Goal: Use online tool/utility

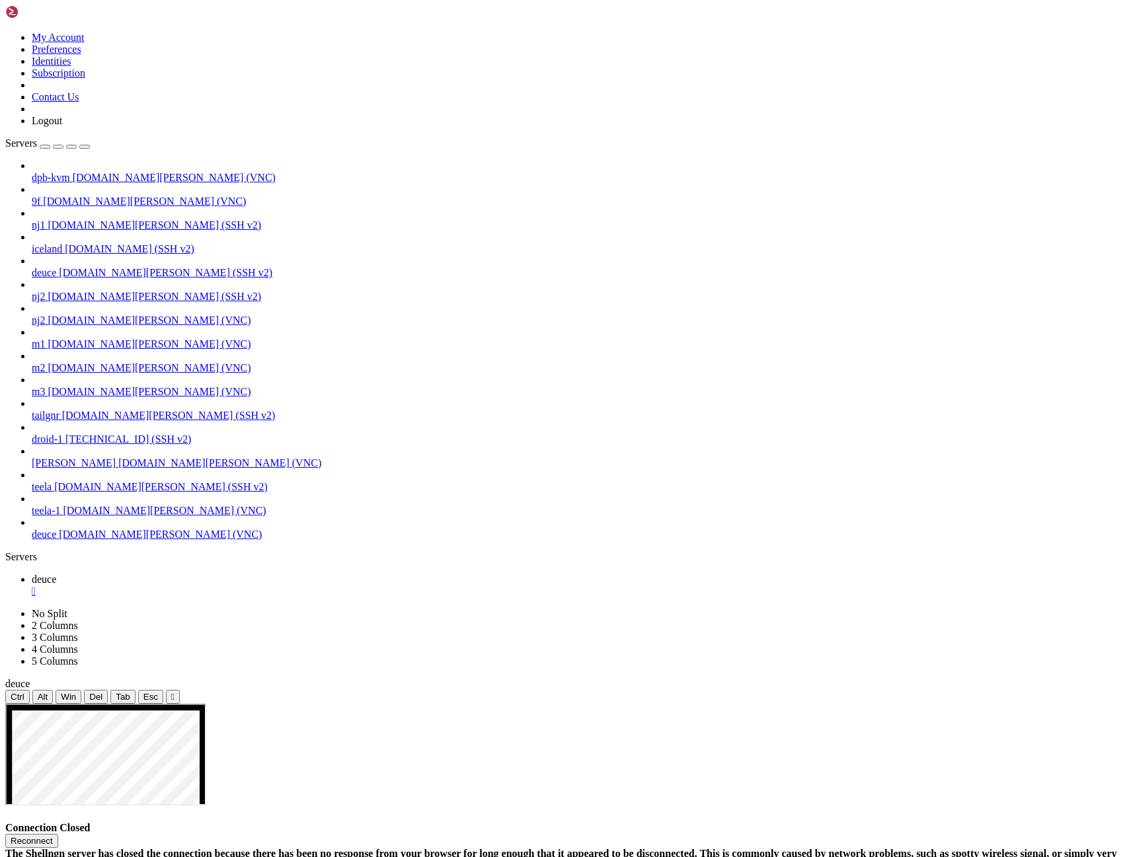
click at [58, 834] on button "Reconnect" at bounding box center [31, 841] width 53 height 14
